Goal: Book appointment/travel/reservation

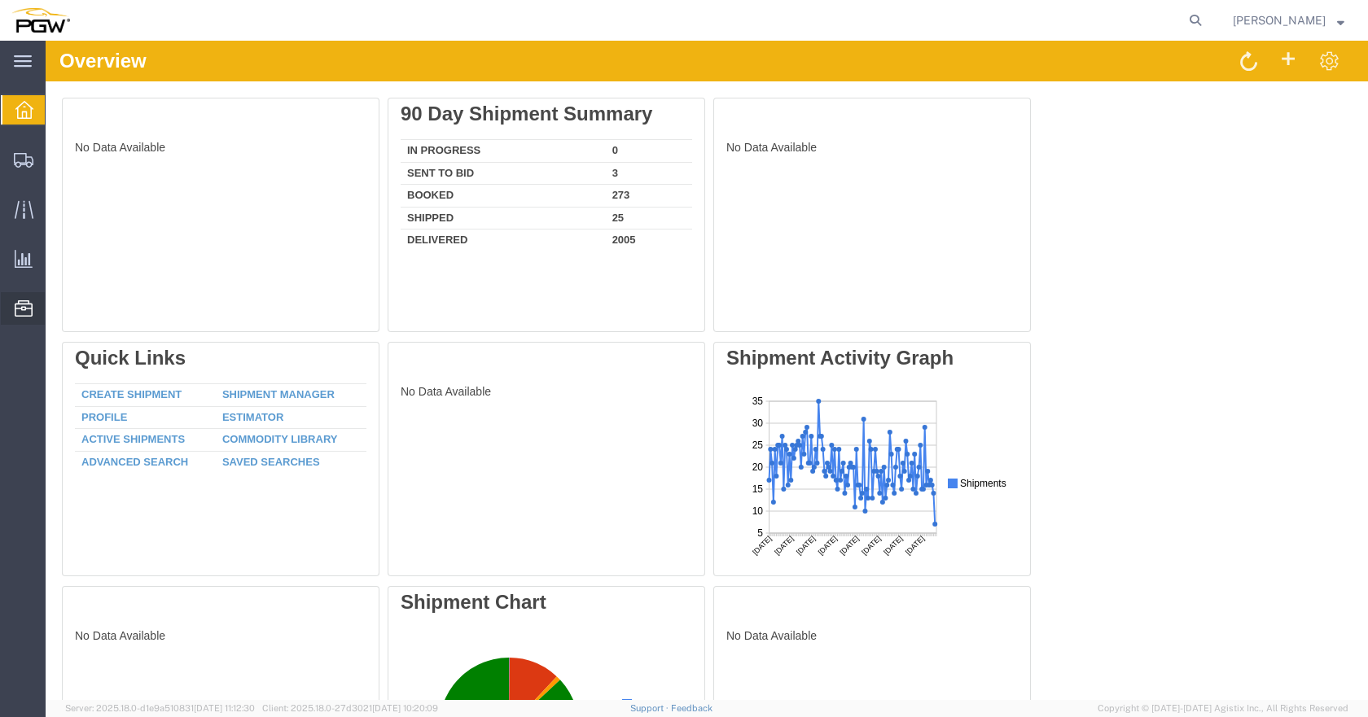
click at [0, 0] on span "Location Appointment" at bounding box center [0, 0] width 0 height 0
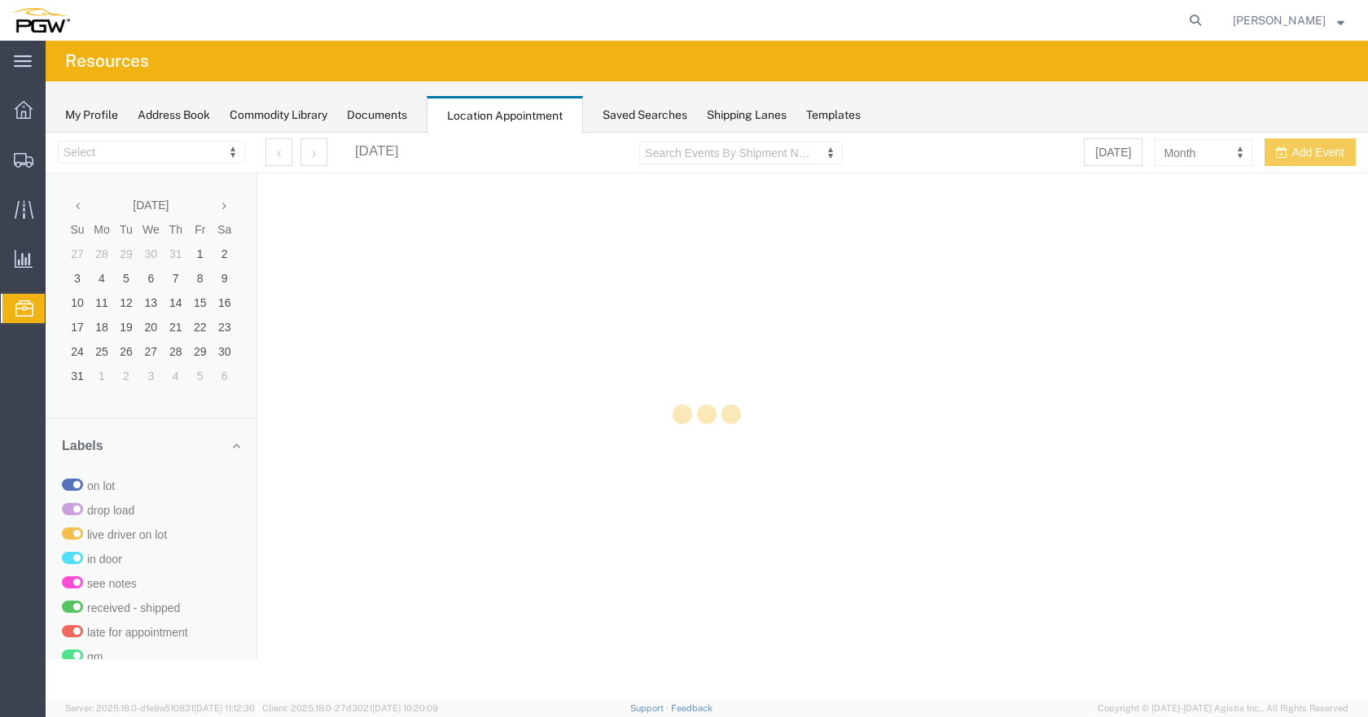
select select "28253"
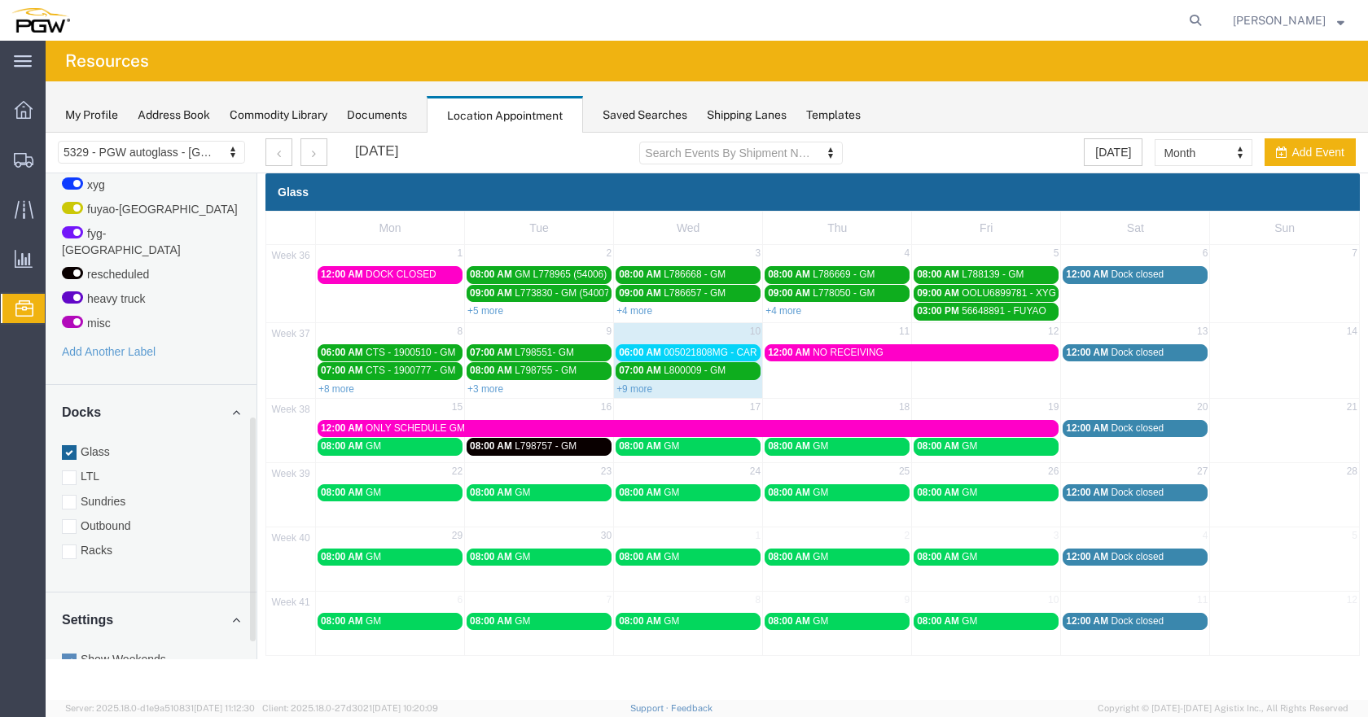
scroll to position [559, 0]
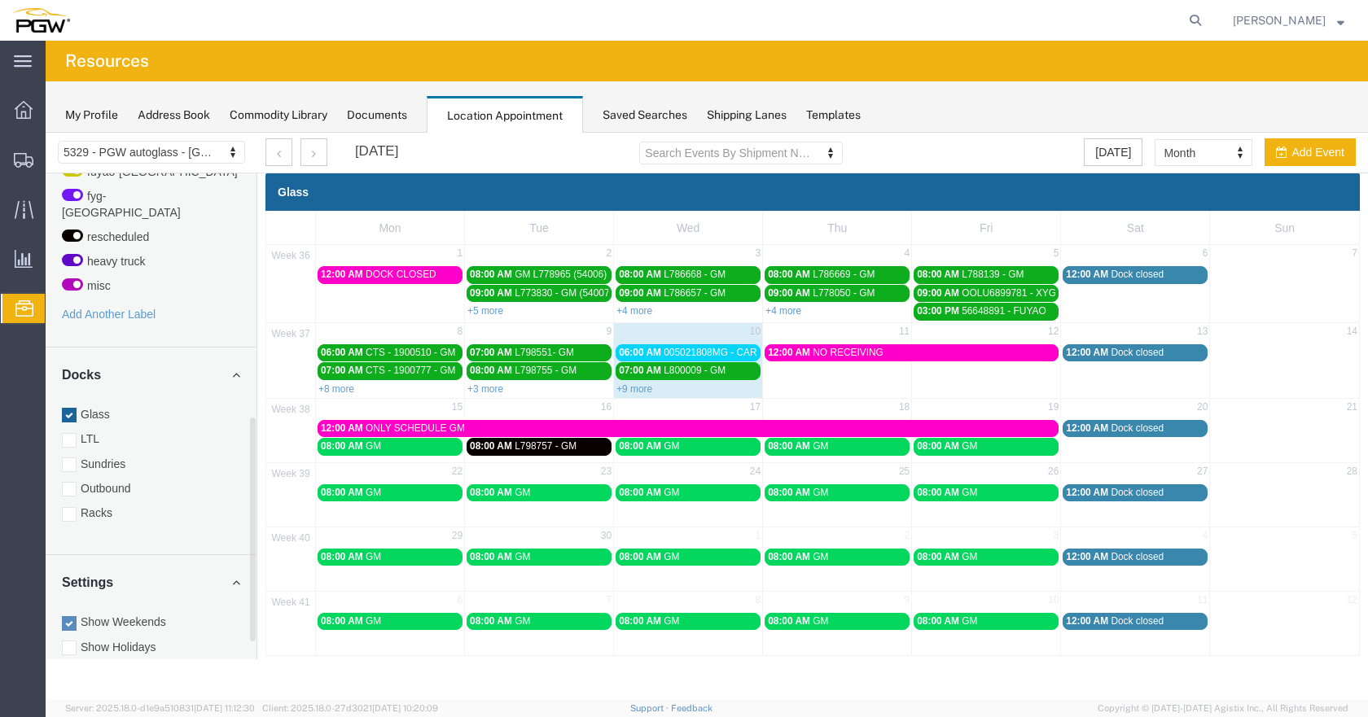
drag, startPoint x: 250, startPoint y: 387, endPoint x: 253, endPoint y: 643, distance: 255.7
click at [265, 643] on div "5329 - PGW autoglass - Chillicothe 5329 - PGW autoglass - [GEOGRAPHIC_DATA] [DA…" at bounding box center [707, 395] width 1323 height 524
click at [72, 507] on div at bounding box center [69, 514] width 15 height 15
click at [46, 133] on input "Racks" at bounding box center [46, 133] width 0 height 0
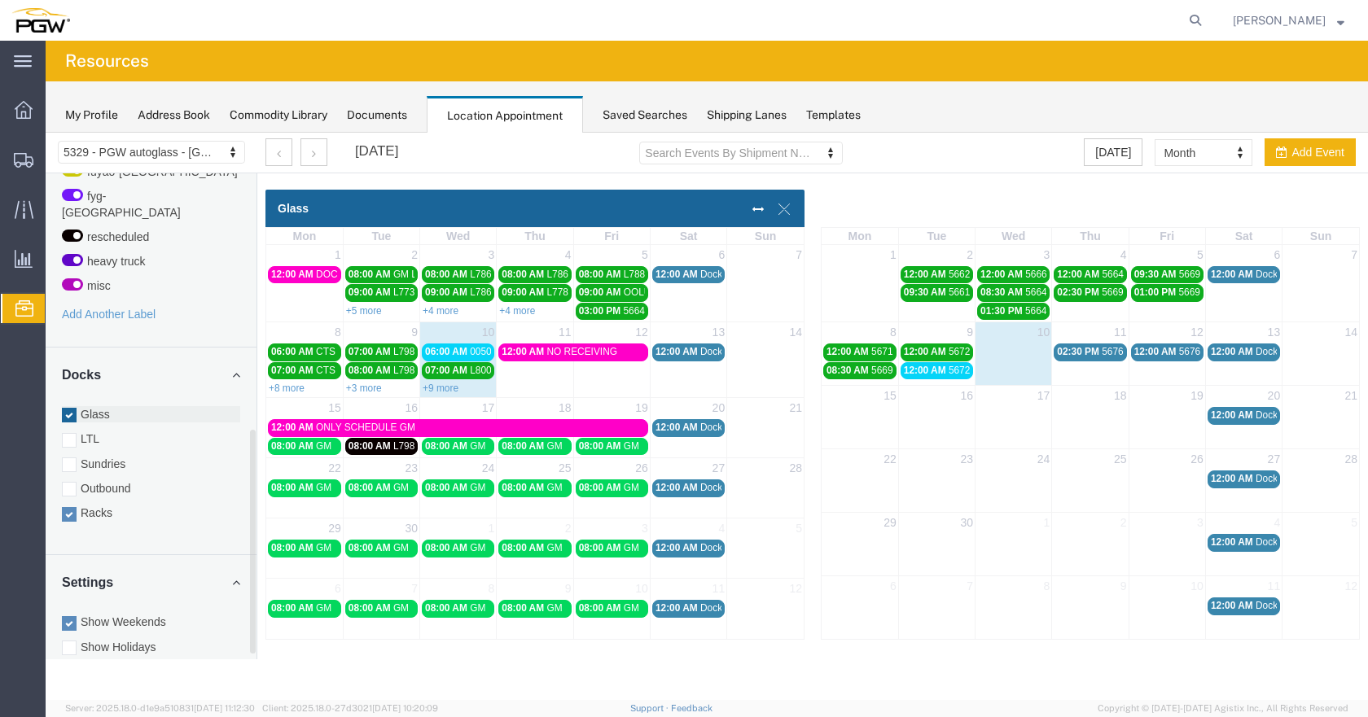
click at [71, 408] on div at bounding box center [69, 415] width 15 height 15
click at [46, 133] on input "Glass" at bounding box center [46, 133] width 0 height 0
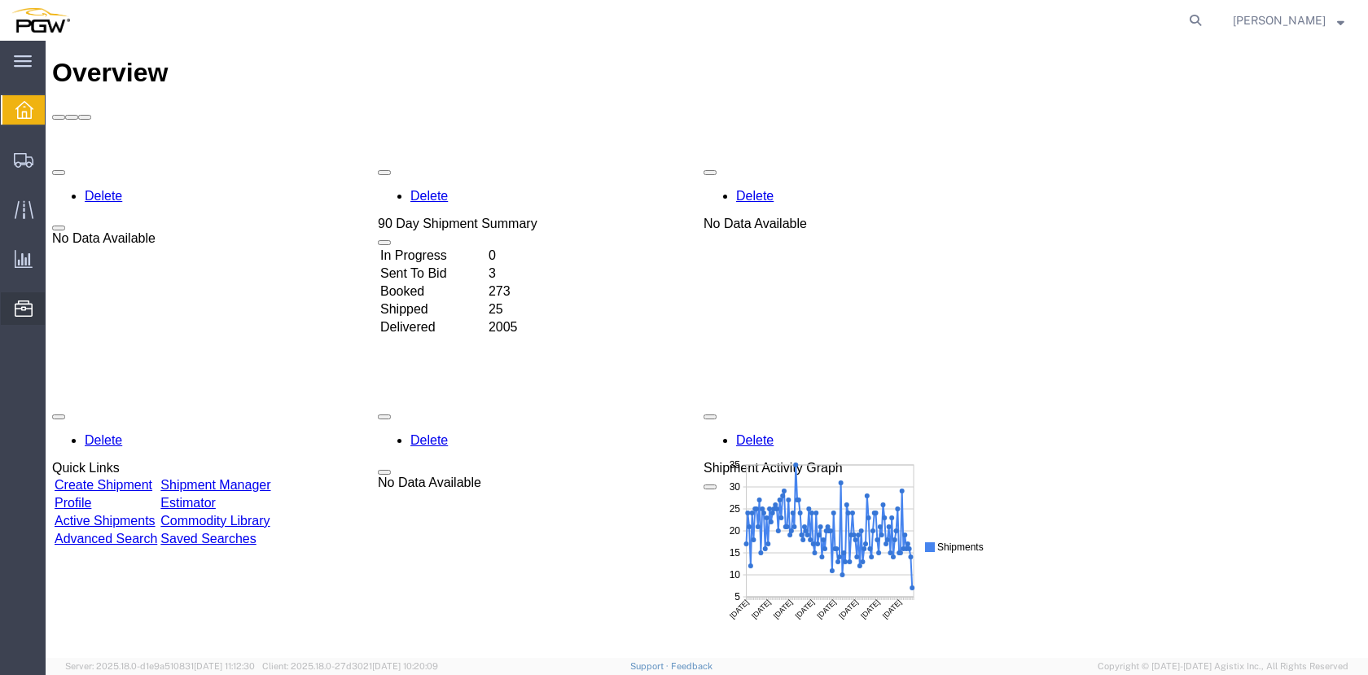
click at [0, 0] on span "Location Appointment" at bounding box center [0, 0] width 0 height 0
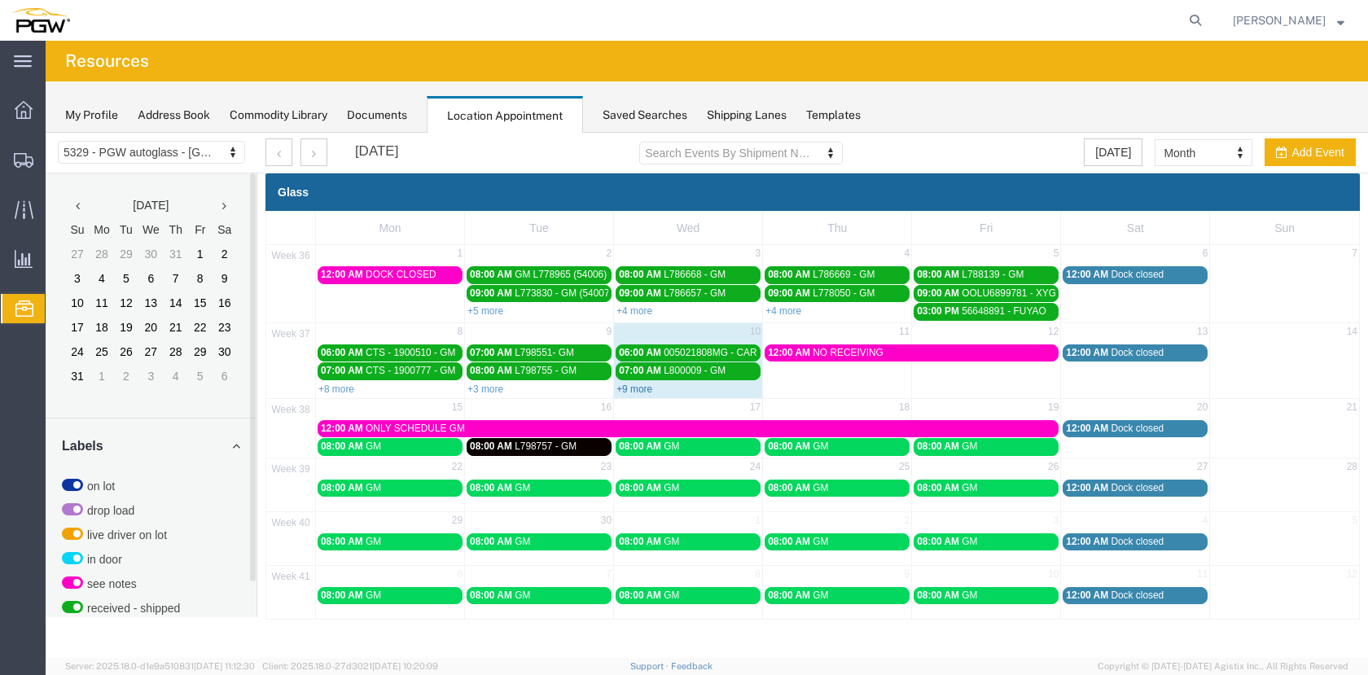
click at [632, 390] on link "+9 more" at bounding box center [634, 389] width 36 height 11
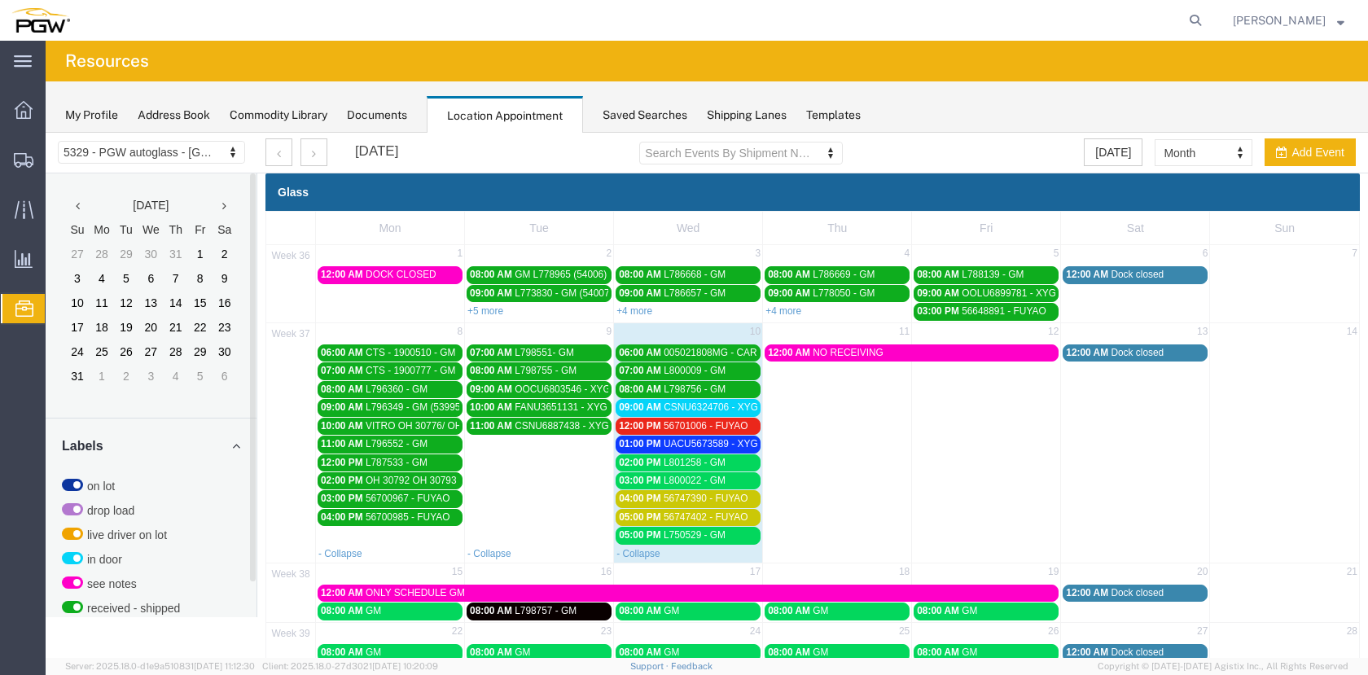
scroll to position [143, 0]
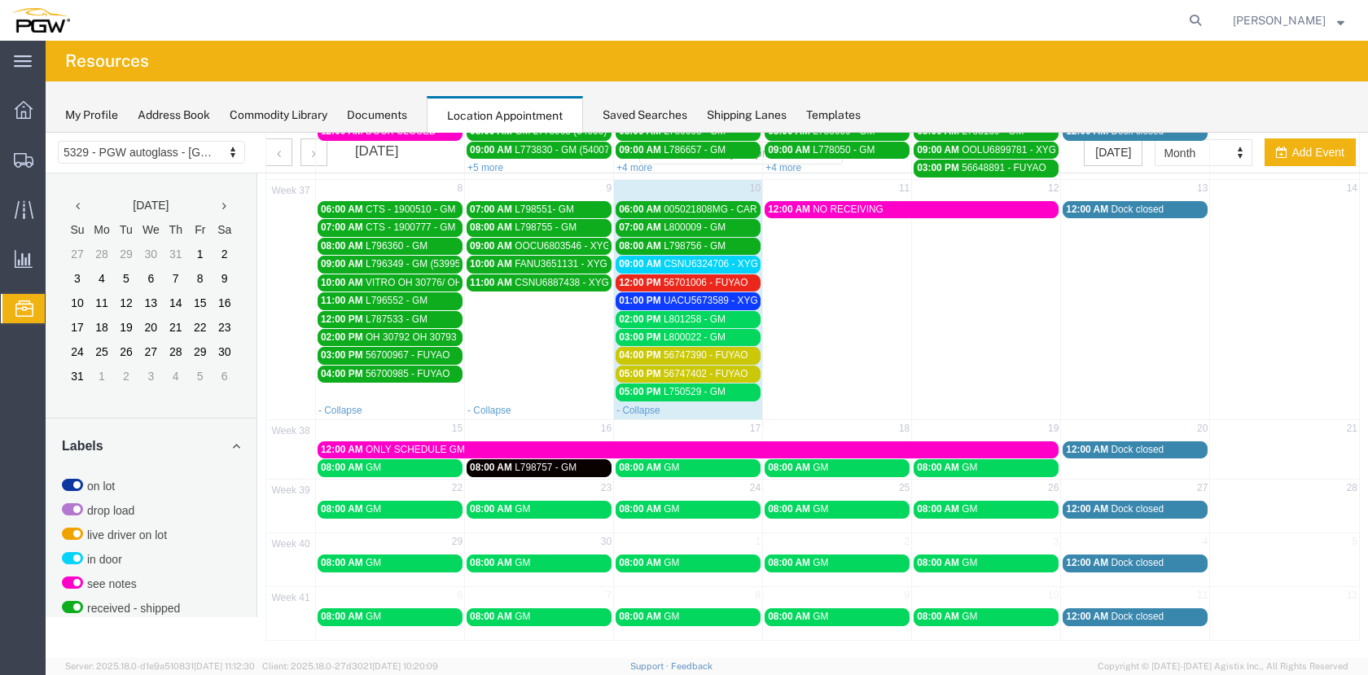
drag, startPoint x: 717, startPoint y: 299, endPoint x: 660, endPoint y: 276, distance: 60.6
click at [717, 299] on span "UACU5673589 - XYG" at bounding box center [711, 300] width 94 height 11
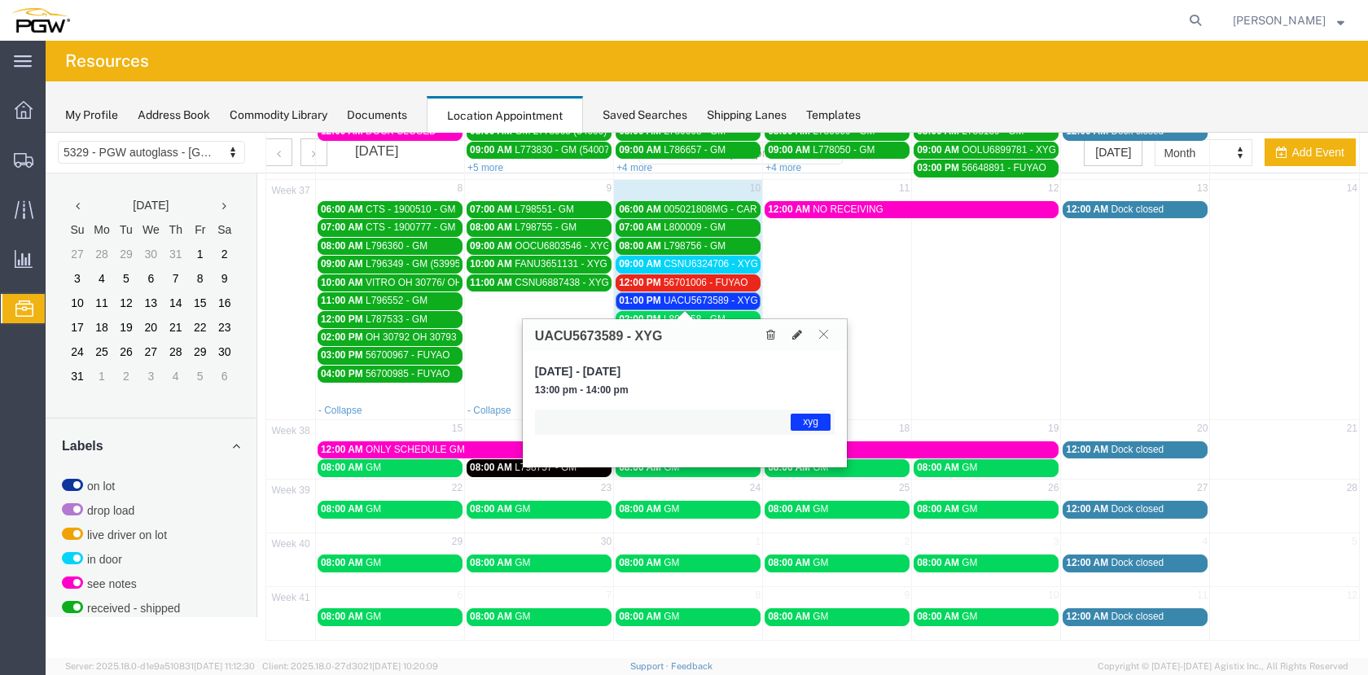
click at [827, 335] on icon at bounding box center [823, 334] width 9 height 10
